Goal: Navigation & Orientation: Find specific page/section

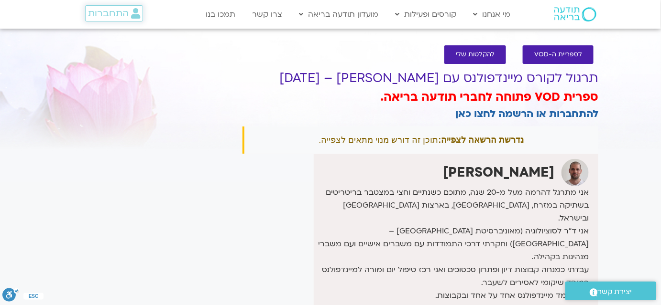
click at [123, 18] on span "התחברות" at bounding box center [108, 13] width 41 height 11
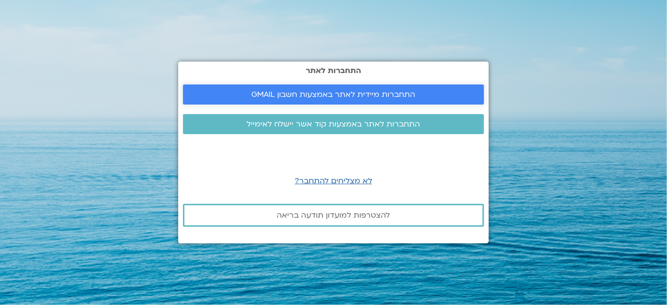
click at [320, 100] on link "התחברות מיידית לאתר באמצעות חשבון GMAIL" at bounding box center [333, 95] width 301 height 20
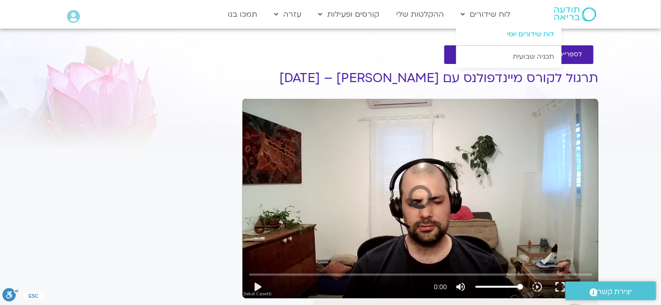
click at [513, 30] on link "לוח שידורים יומי" at bounding box center [508, 34] width 105 height 22
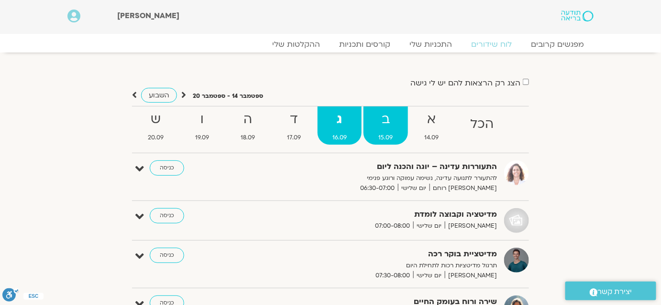
click at [383, 131] on link "ב 15.09" at bounding box center [385, 126] width 44 height 38
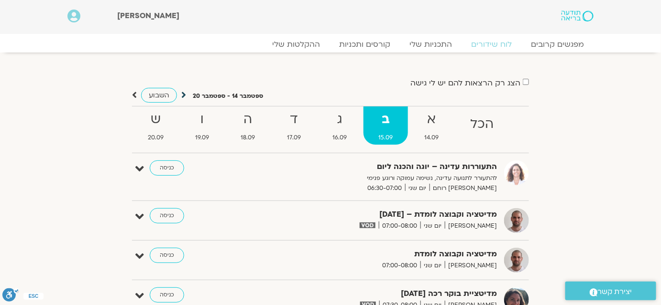
click at [183, 94] on icon at bounding box center [183, 95] width 5 height 10
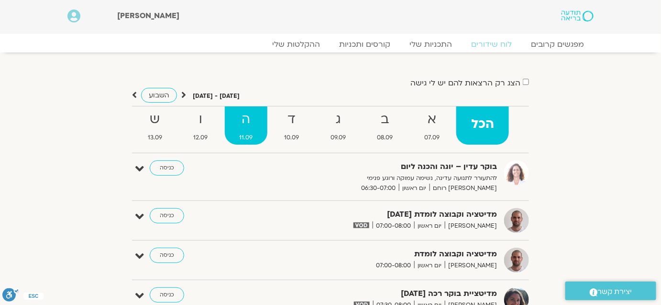
click at [253, 117] on strong "ה" at bounding box center [246, 120] width 43 height 22
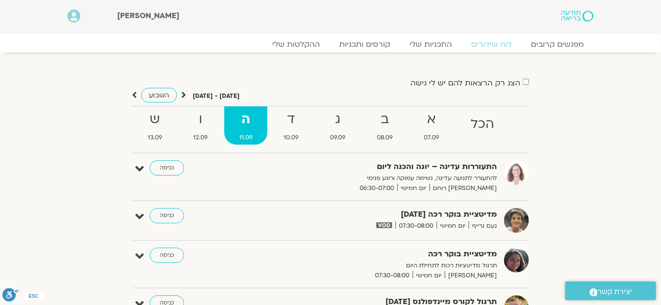
click at [139, 91] on div "השבוע" at bounding box center [159, 95] width 54 height 12
click at [133, 93] on icon at bounding box center [134, 95] width 5 height 10
